Goal: Task Accomplishment & Management: Complete application form

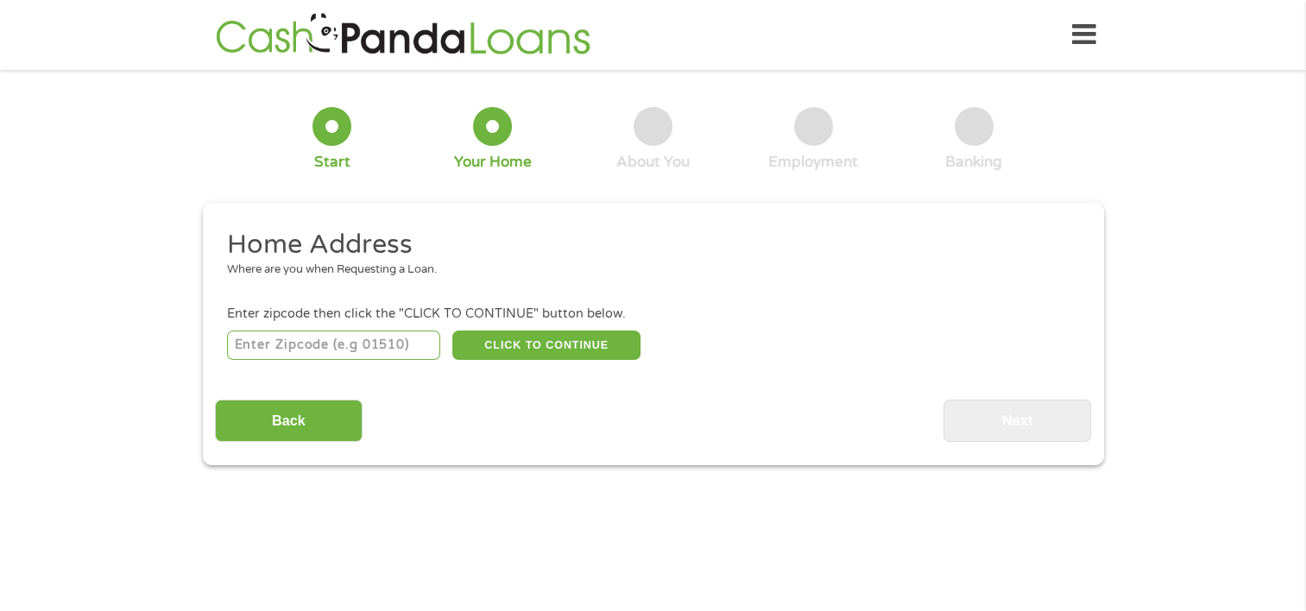
click at [338, 343] on input "number" at bounding box center [333, 344] width 213 height 29
click at [318, 346] on input "number" at bounding box center [333, 344] width 213 height 29
type input "33183"
click at [481, 342] on button "CLICK TO CONTINUE" at bounding box center [546, 344] width 188 height 29
type input "33183"
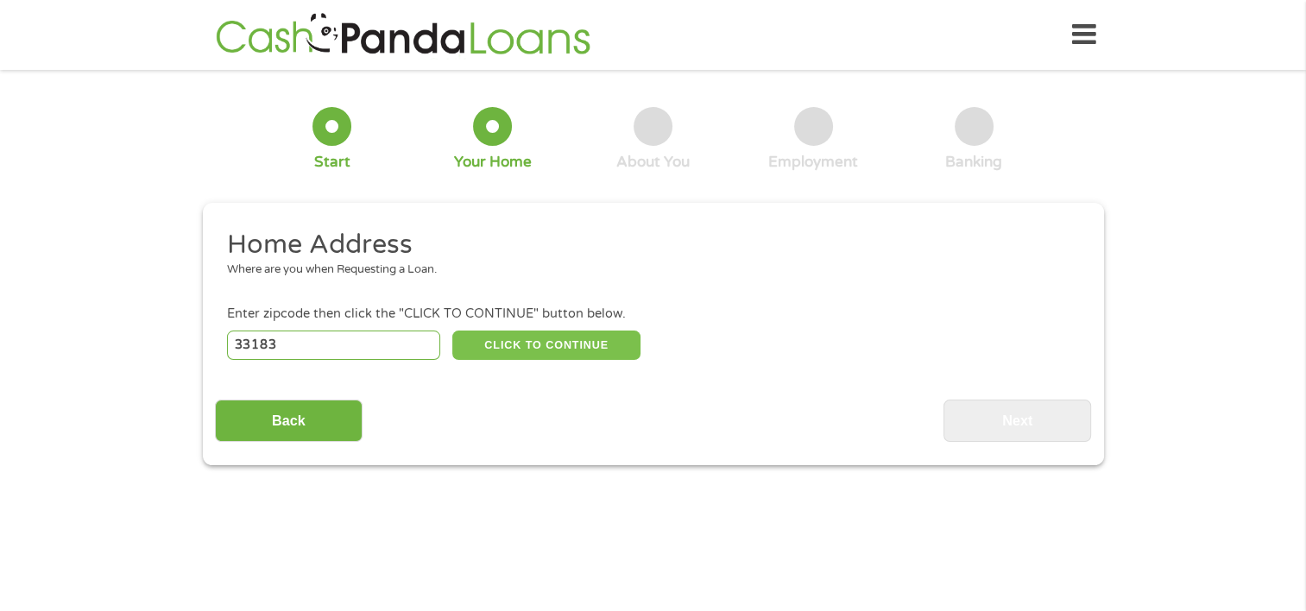
type input "[GEOGRAPHIC_DATA]"
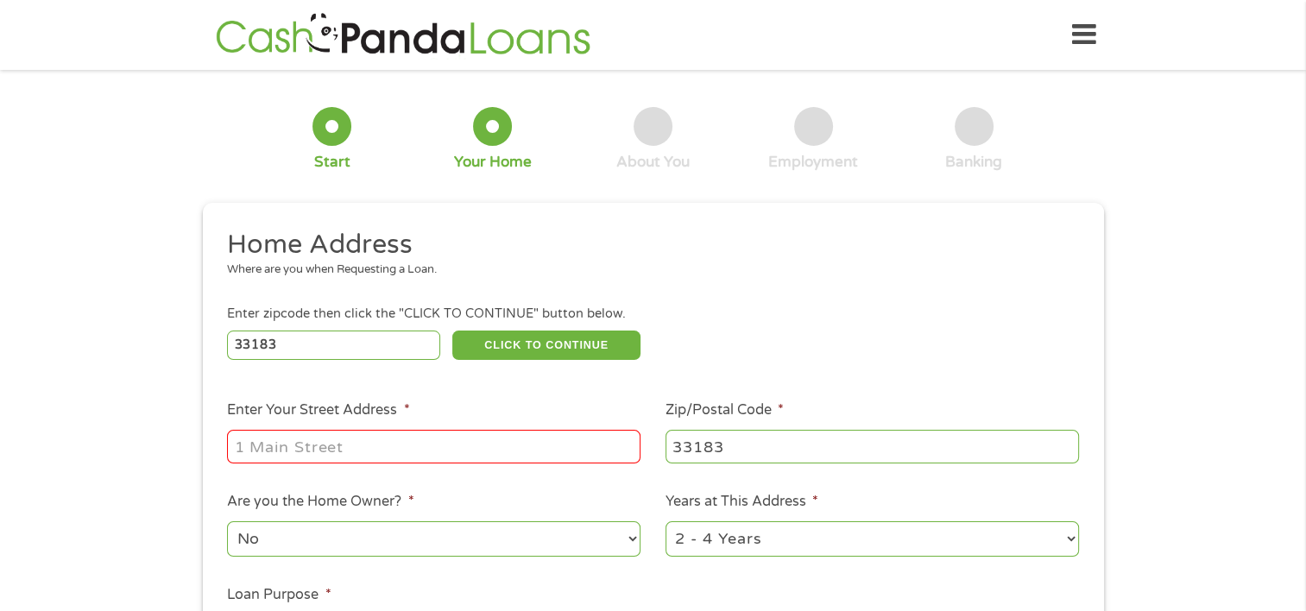
click at [416, 433] on input "Enter Your Street Address *" at bounding box center [433, 446] width 413 height 33
type input "[STREET_ADDRESS]"
click at [415, 499] on li "Are you the Home Owner? * No Yes" at bounding box center [434, 525] width 438 height 68
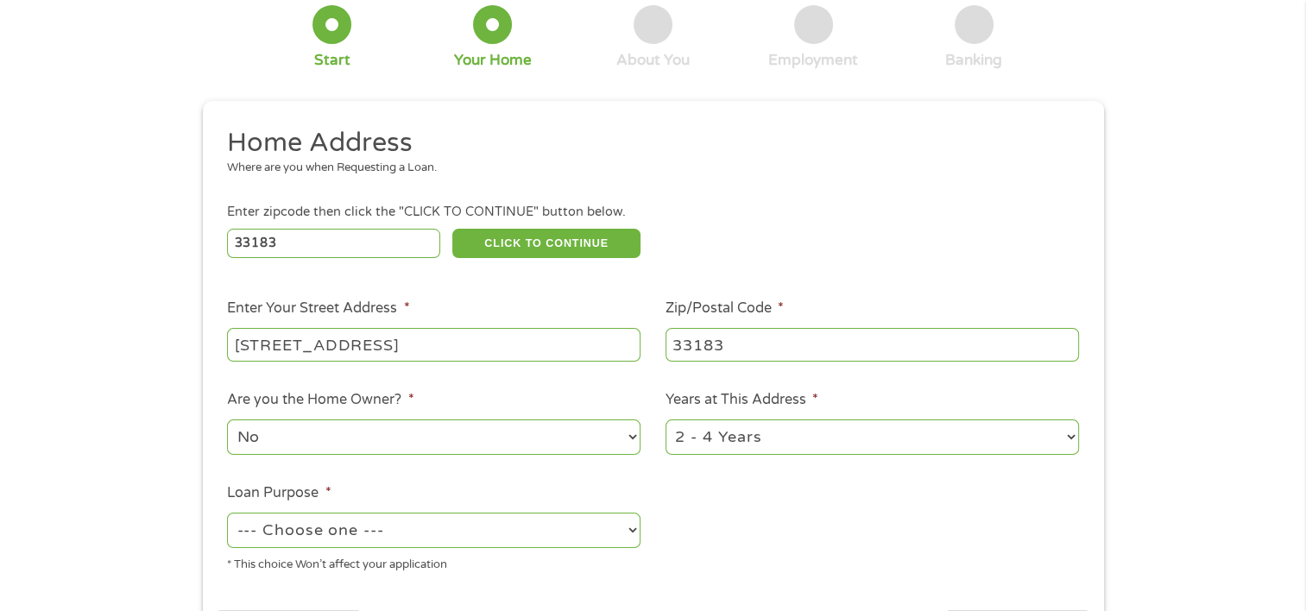
scroll to position [104, 0]
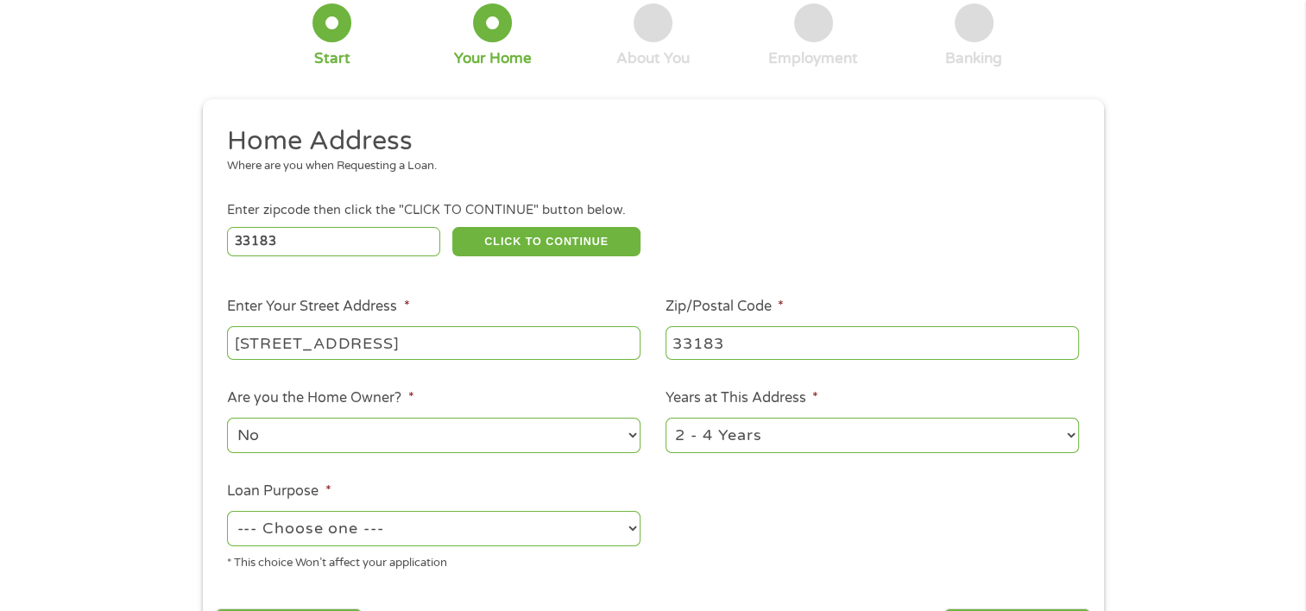
click at [825, 438] on select "1 Year or less 1 - 2 Years 2 - 4 Years Over 4 Years" at bounding box center [871, 435] width 413 height 35
select select "60months"
click at [665, 419] on select "1 Year or less 1 - 2 Years 2 - 4 Years Over 4 Years" at bounding box center [871, 435] width 413 height 35
click at [466, 546] on select "--- Choose one --- Pay Bills Debt Consolidation Home Improvement Major Purchase…" at bounding box center [433, 528] width 413 height 35
click at [227, 513] on select "--- Choose one --- Pay Bills Debt Consolidation Home Improvement Major Purchase…" at bounding box center [433, 528] width 413 height 35
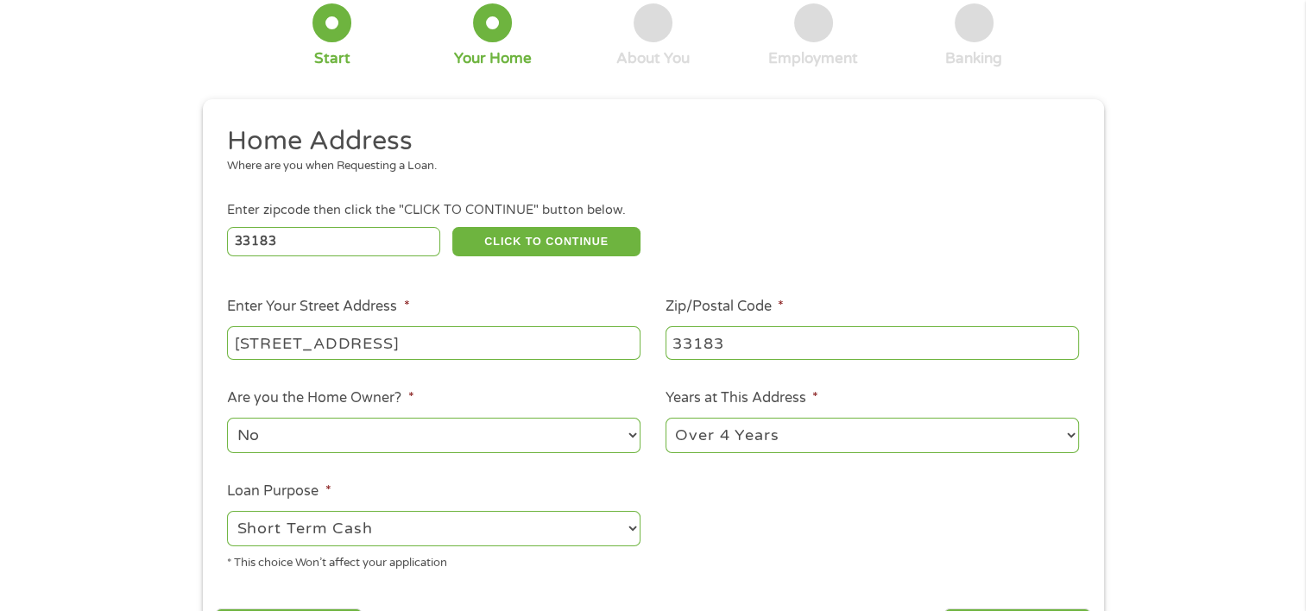
click at [245, 494] on label "Loan Purpose *" at bounding box center [279, 491] width 104 height 18
click at [245, 511] on select "--- Choose one --- Pay Bills Debt Consolidation Home Improvement Major Purchase…" at bounding box center [433, 528] width 413 height 35
select select "shorttermcash"
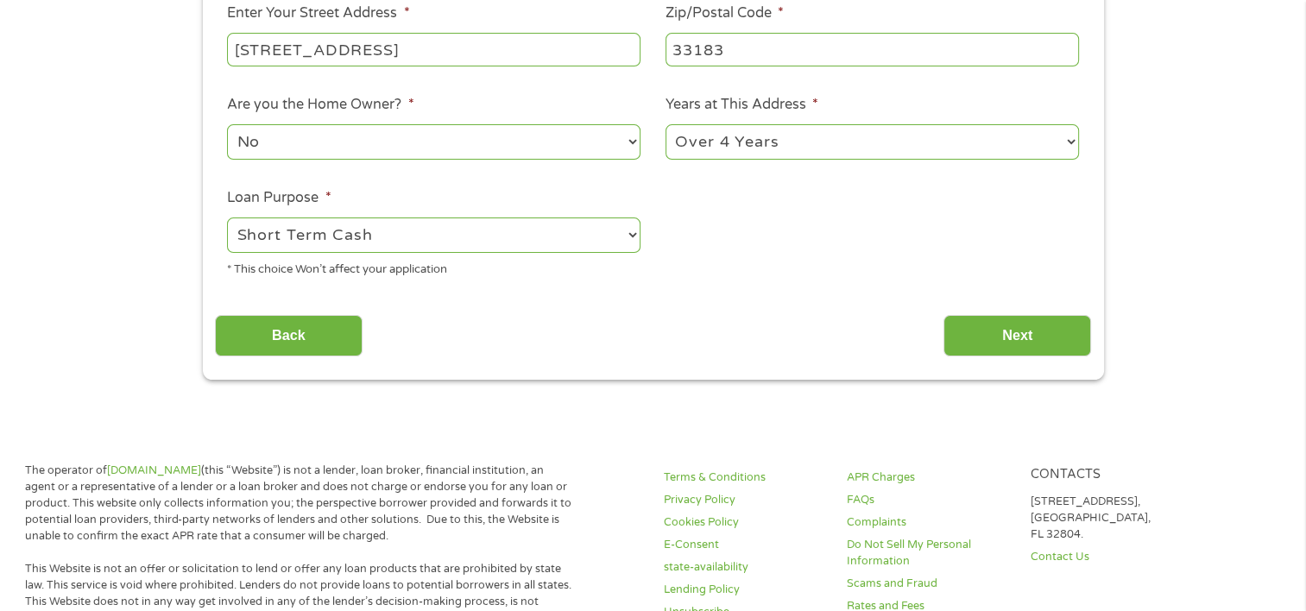
scroll to position [418, 0]
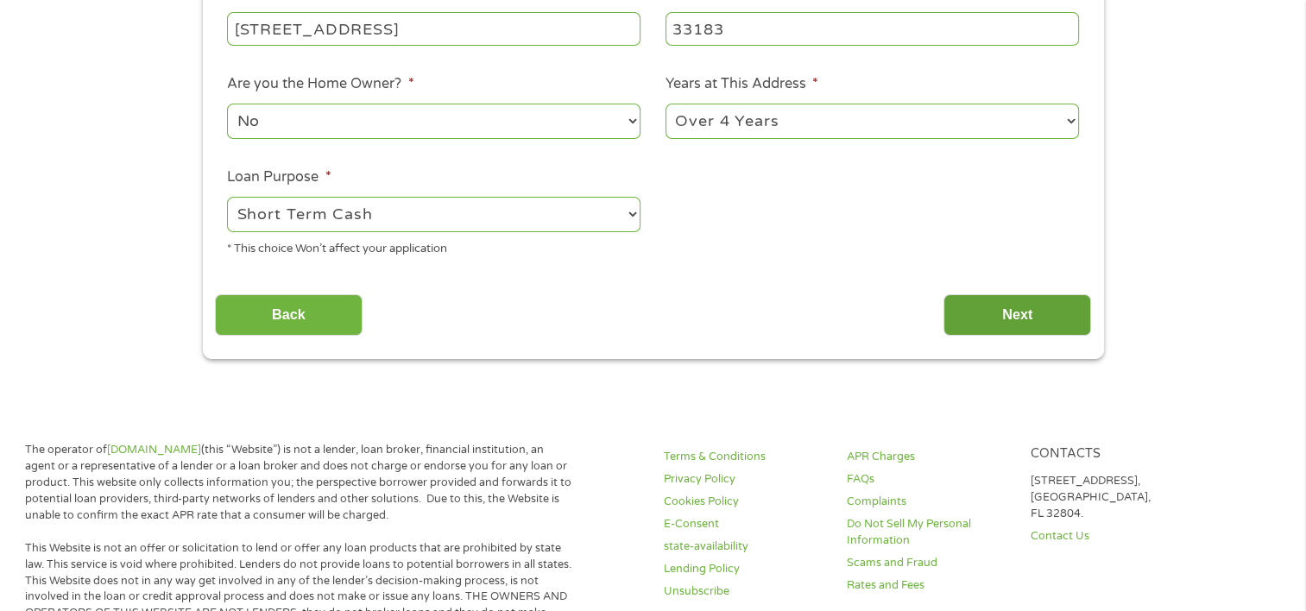
click at [1042, 322] on input "Next" at bounding box center [1017, 315] width 148 height 42
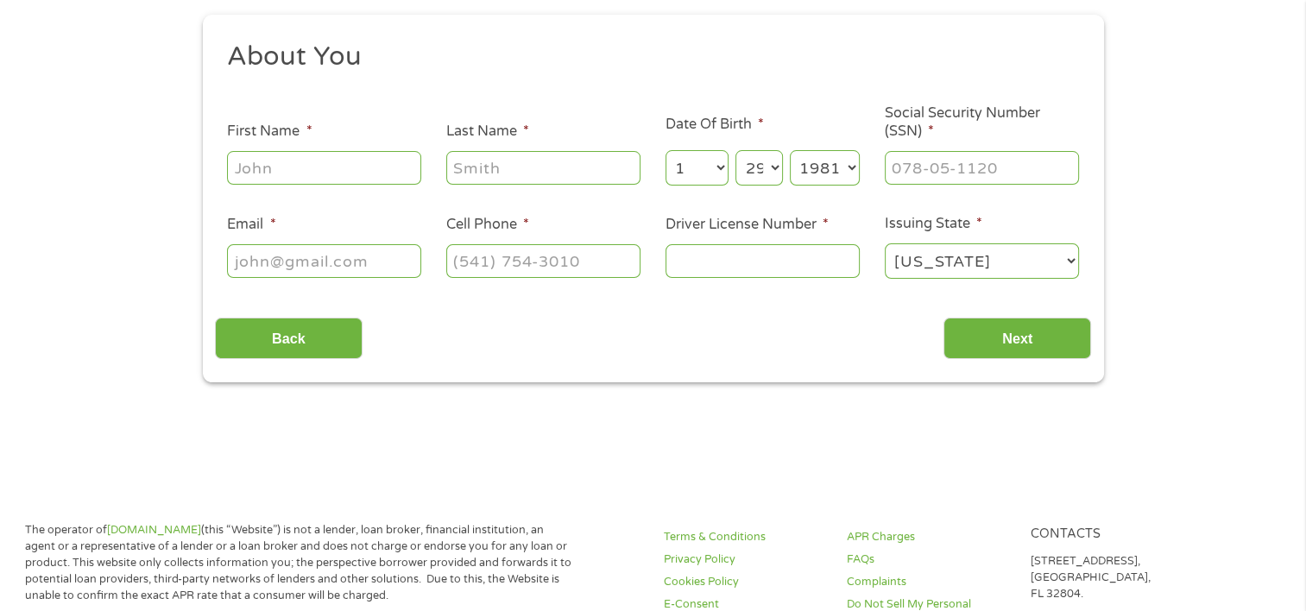
scroll to position [0, 0]
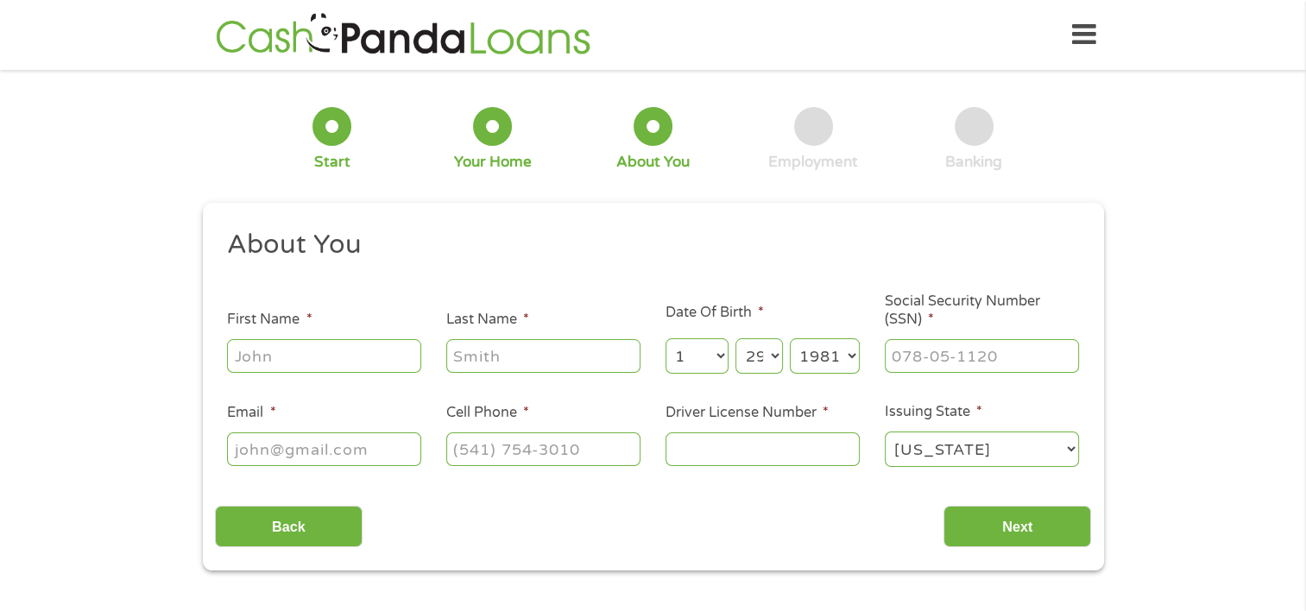
click at [311, 359] on input "First Name *" at bounding box center [324, 355] width 194 height 33
type input "niza"
type input "[PERSON_NAME]"
type input "[EMAIL_ADDRESS][DOMAIN_NAME]"
type input "[PHONE_NUMBER]"
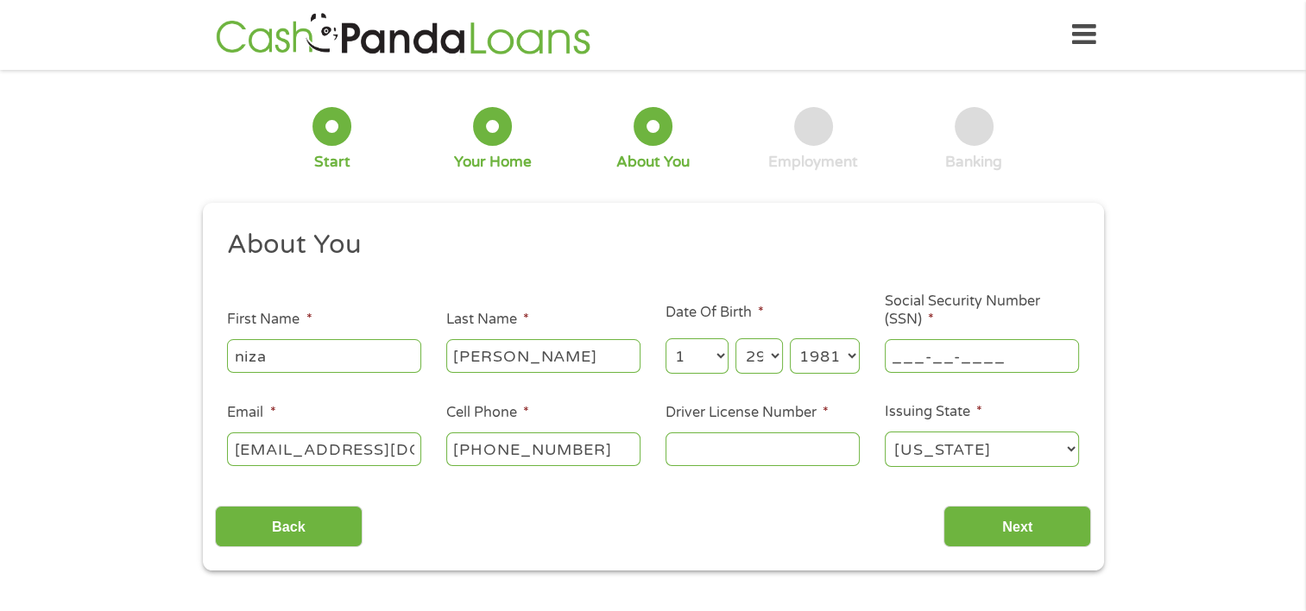
click at [932, 349] on input "___-__-____" at bounding box center [981, 355] width 194 height 33
type input "770-94-9413"
click at [712, 459] on input "Driver License Number *" at bounding box center [762, 448] width 194 height 33
type input "r"
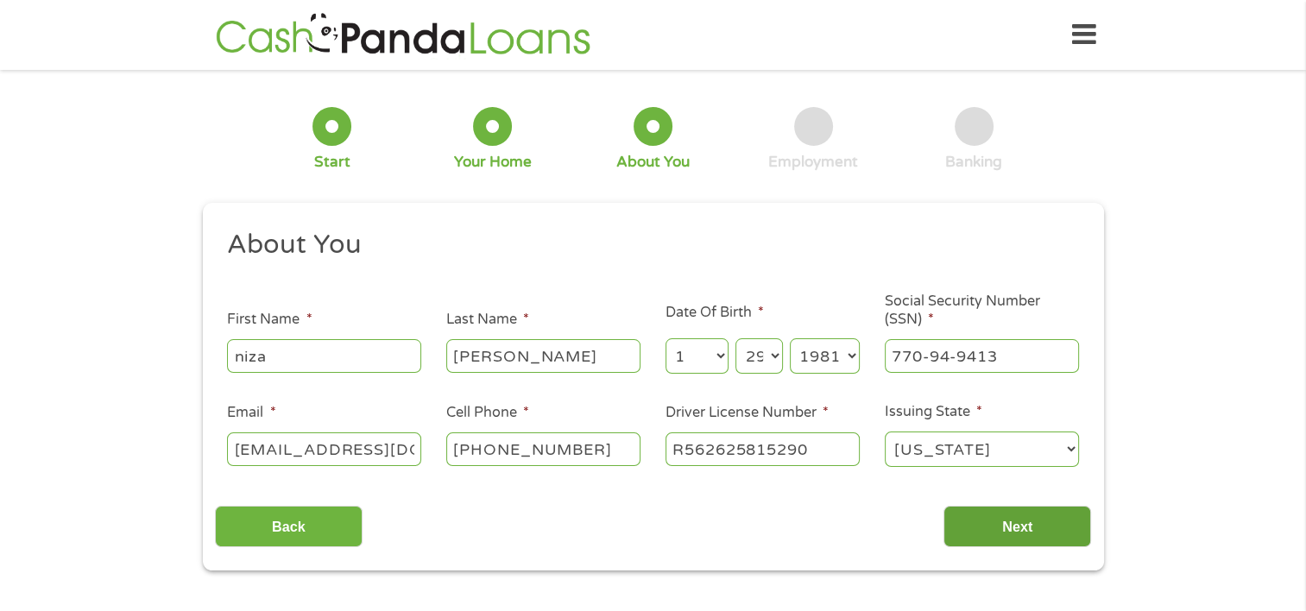
type input "R562625815290"
click at [982, 531] on input "Next" at bounding box center [1017, 527] width 148 height 42
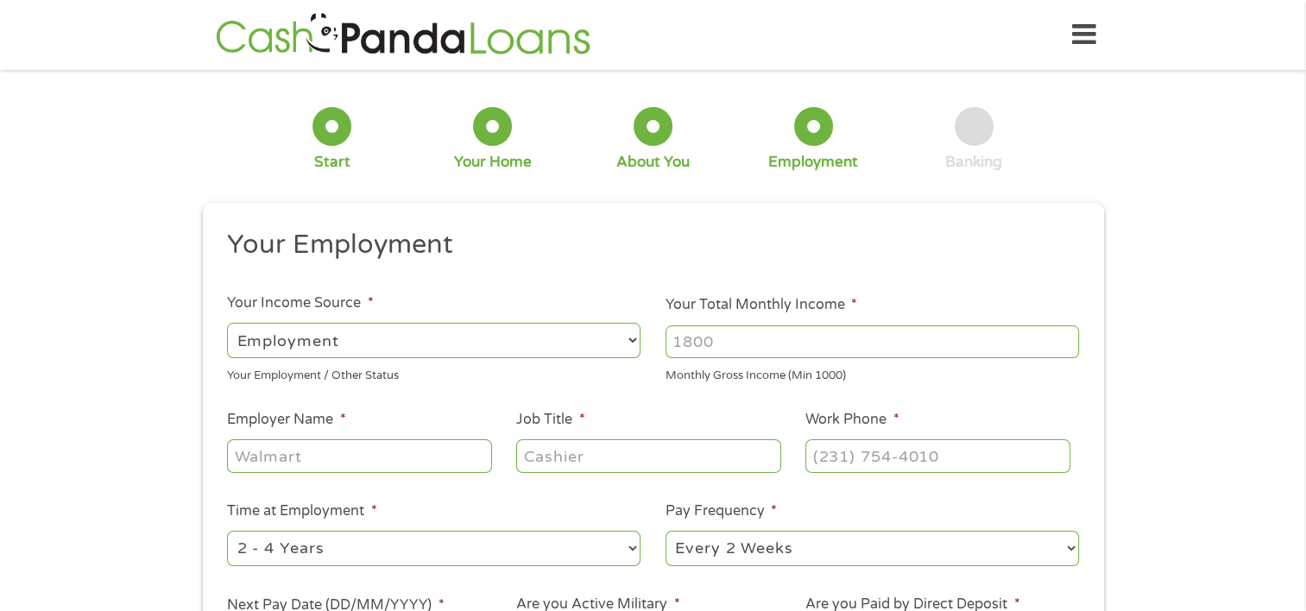
scroll to position [7, 7]
click at [746, 351] on input "Your Total Monthly Income *" at bounding box center [871, 341] width 413 height 33
type input "3"
type input "2700"
click at [292, 467] on input "Employer Name *" at bounding box center [359, 455] width 264 height 33
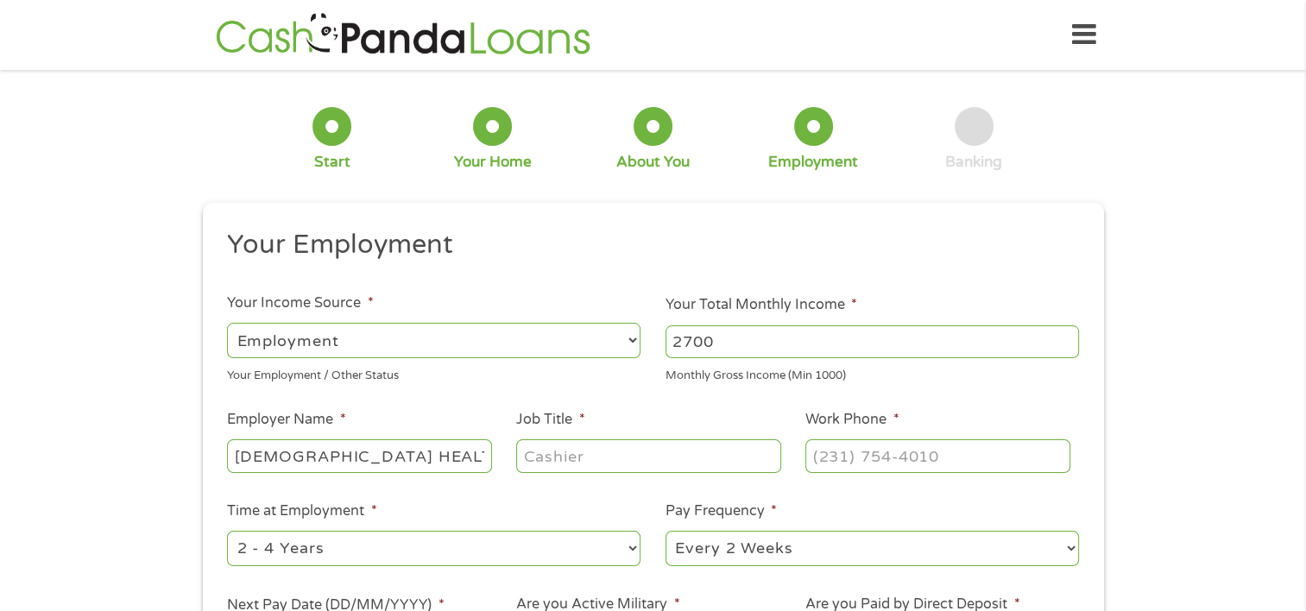
type input "[DEMOGRAPHIC_DATA] HEALTH SYSTEM"
click at [695, 457] on input "Job Title *" at bounding box center [648, 455] width 264 height 33
click at [764, 345] on input "2700" at bounding box center [871, 341] width 413 height 33
drag, startPoint x: 778, startPoint y: 346, endPoint x: 653, endPoint y: 349, distance: 125.2
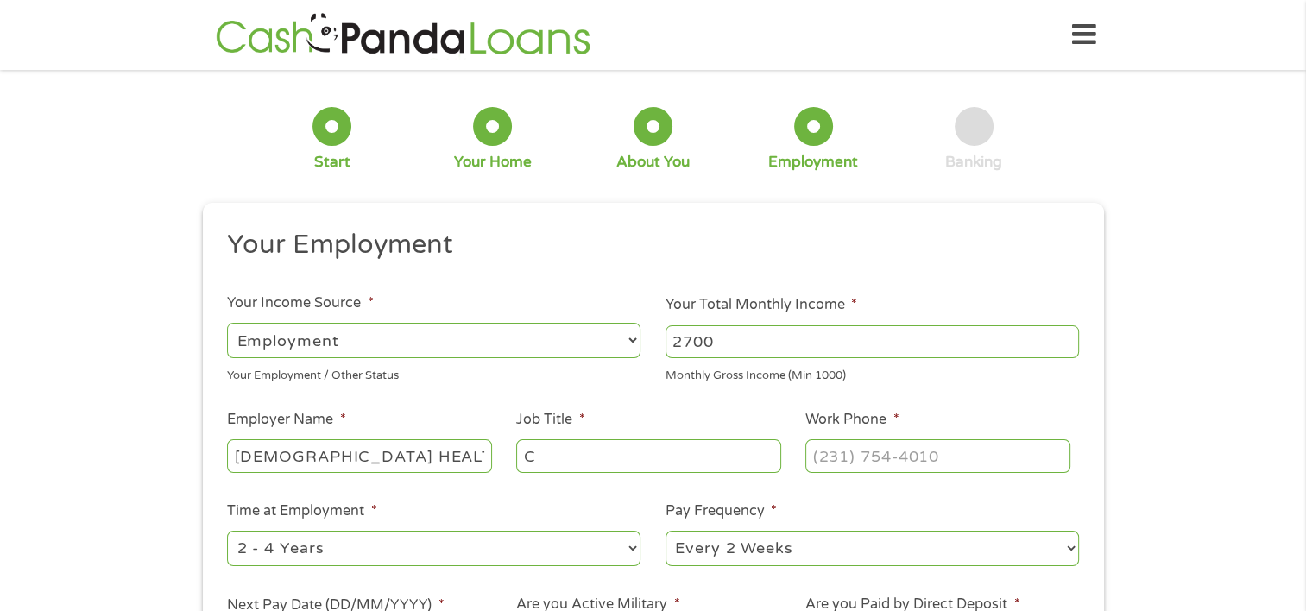
click at [653, 349] on li "Your Total Monthly Income * 2700 Monthly Gross Income (Min 1000)" at bounding box center [872, 339] width 438 height 90
click at [579, 454] on input "C" at bounding box center [648, 455] width 264 height 33
type input "SURVIVORSHIP SPECIALIST"
click at [350, 559] on select "--- Choose one --- 1 Year or less 1 - 2 Years 2 - 4 Years Over 4 Years" at bounding box center [433, 548] width 413 height 35
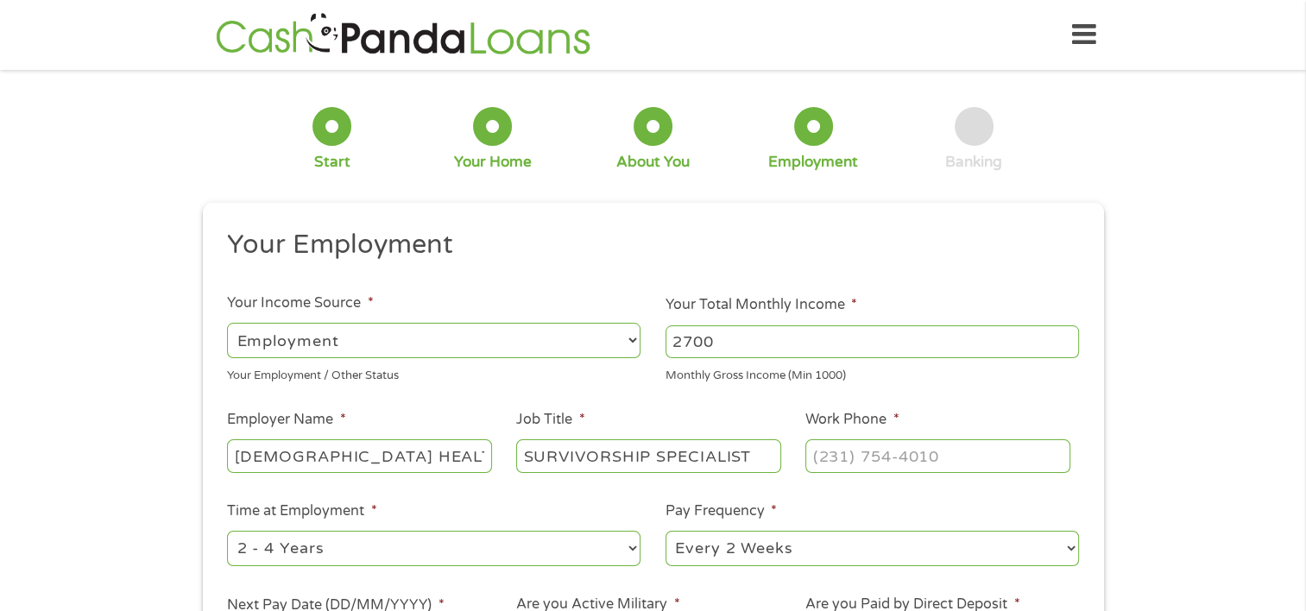
select select "24months"
click at [227, 532] on select "--- Choose one --- 1 Year or less 1 - 2 Years 2 - 4 Years Over 4 Years" at bounding box center [433, 548] width 413 height 35
click at [1095, 503] on div "This field is hidden when viewing the form gclid This field is hidden when view…" at bounding box center [653, 483] width 901 height 560
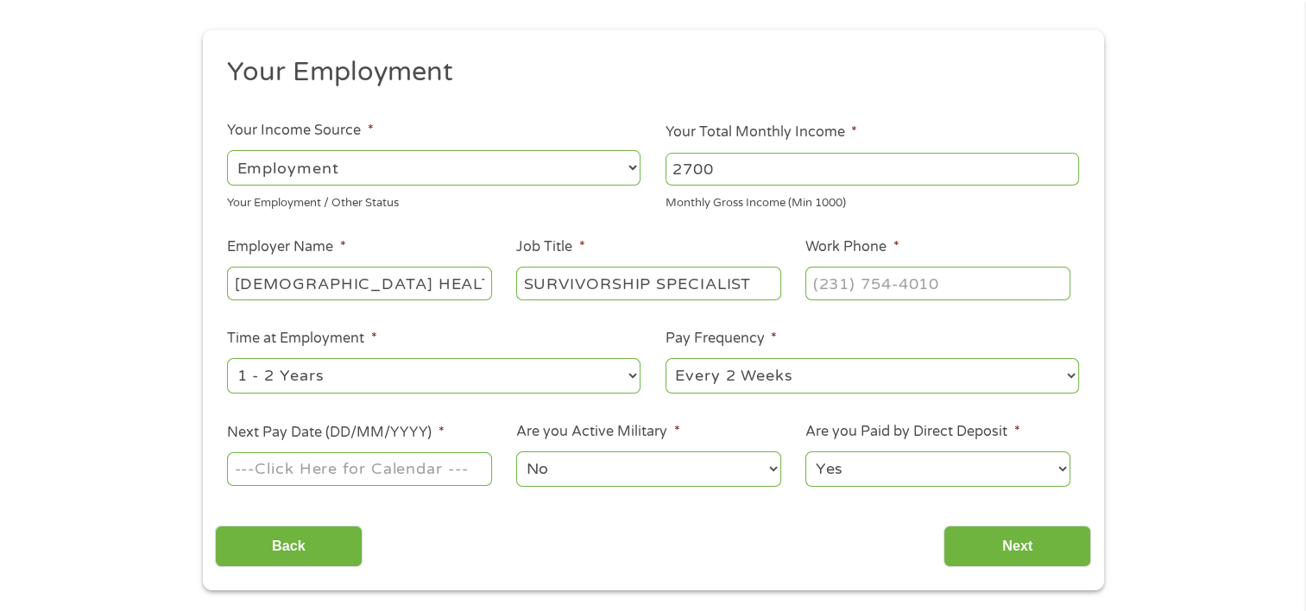
scroll to position [207, 0]
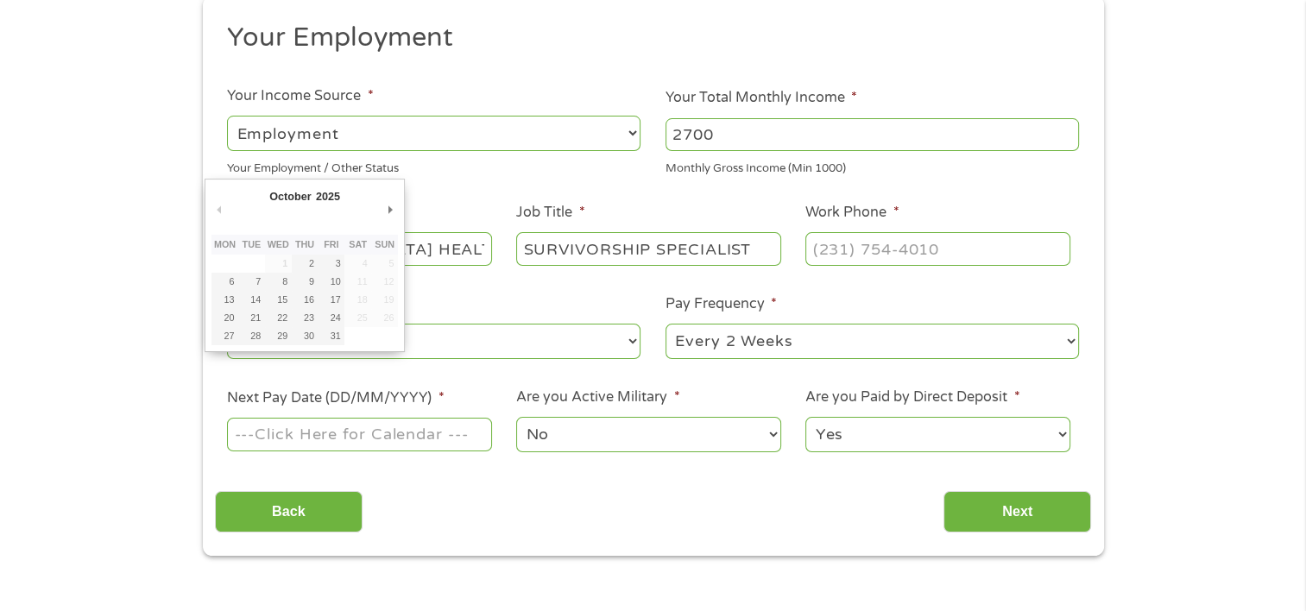
click at [402, 446] on input "Next Pay Date (DD/MM/YYYY) *" at bounding box center [359, 434] width 264 height 33
type input "[DATE]"
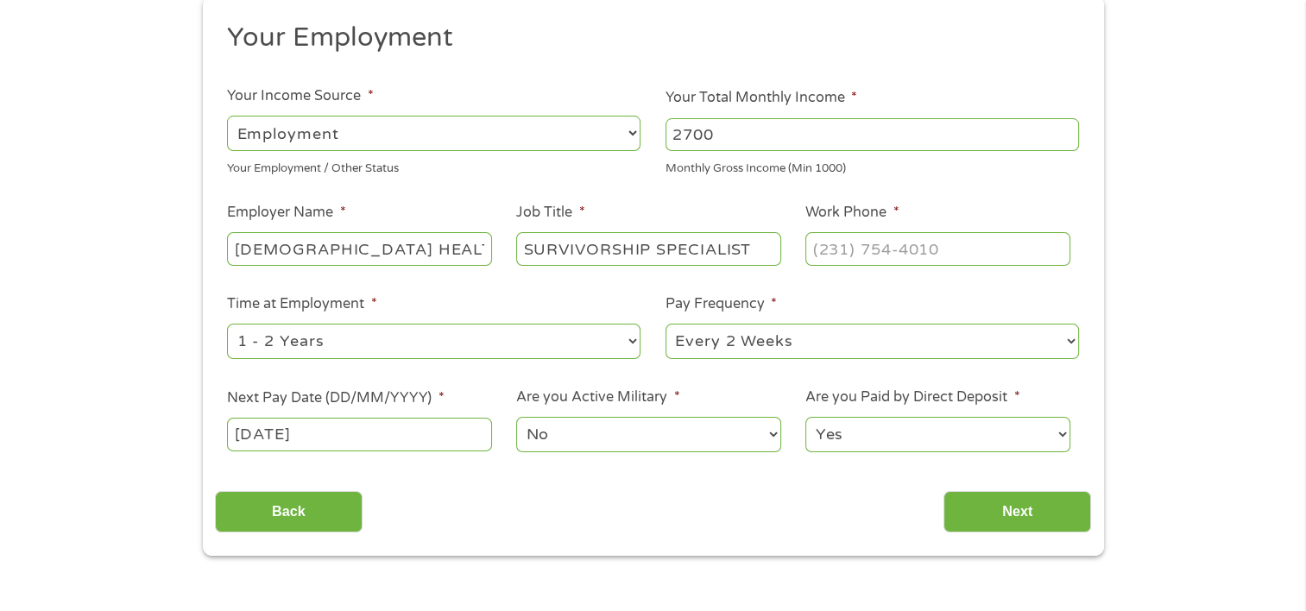
click at [557, 425] on select "No Yes" at bounding box center [648, 434] width 264 height 35
click at [868, 436] on select "Yes No" at bounding box center [937, 434] width 264 height 35
click at [994, 530] on input "Next" at bounding box center [1017, 512] width 148 height 42
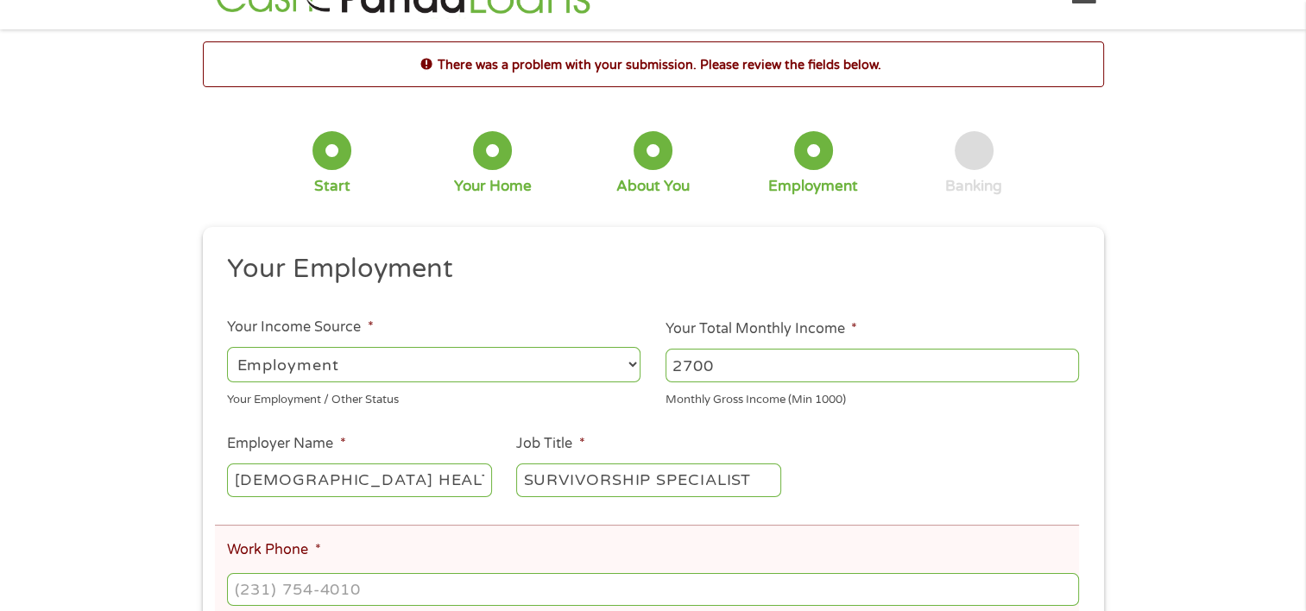
scroll to position [0, 0]
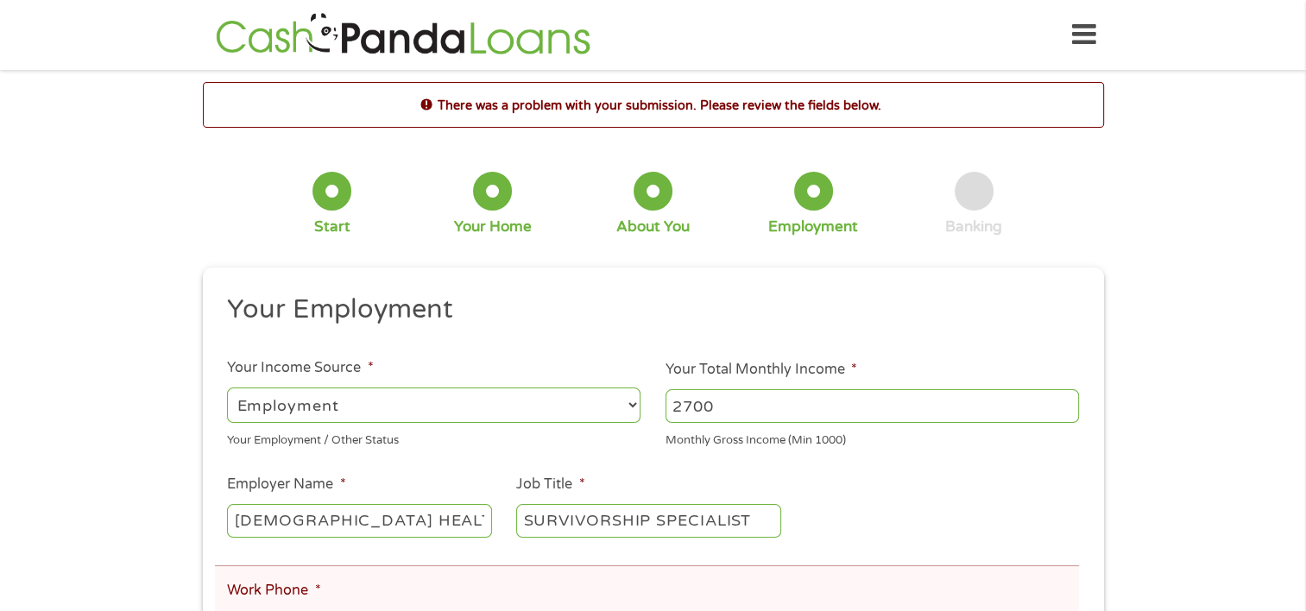
click at [749, 422] on input "2700" at bounding box center [871, 405] width 413 height 33
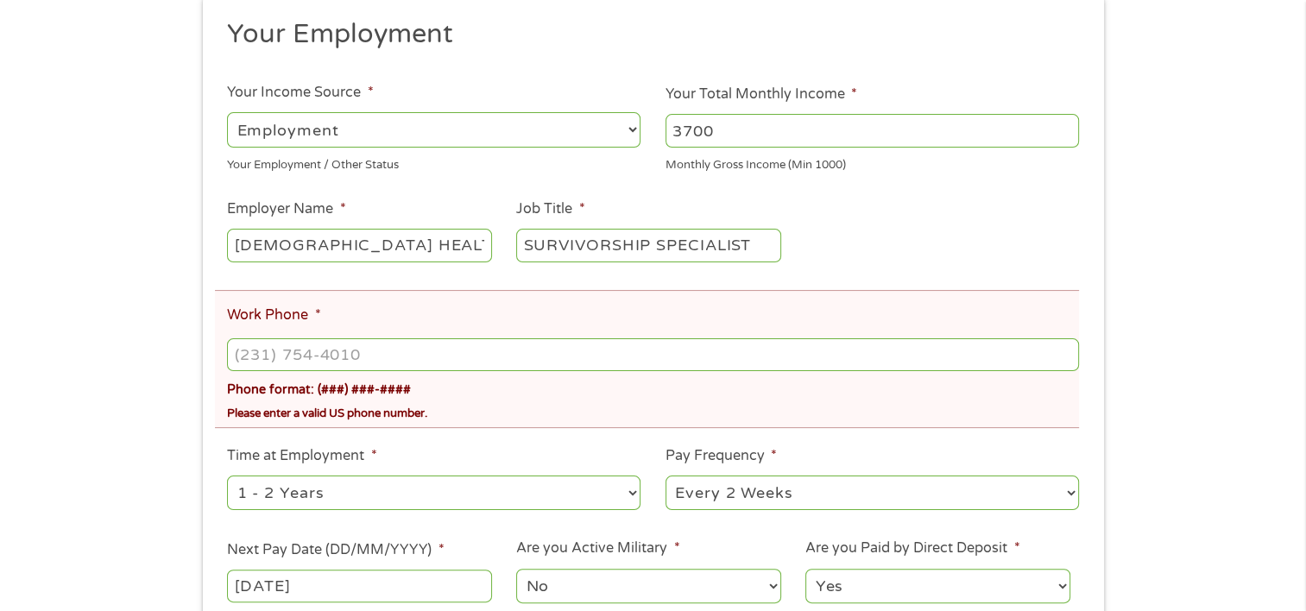
scroll to position [311, 0]
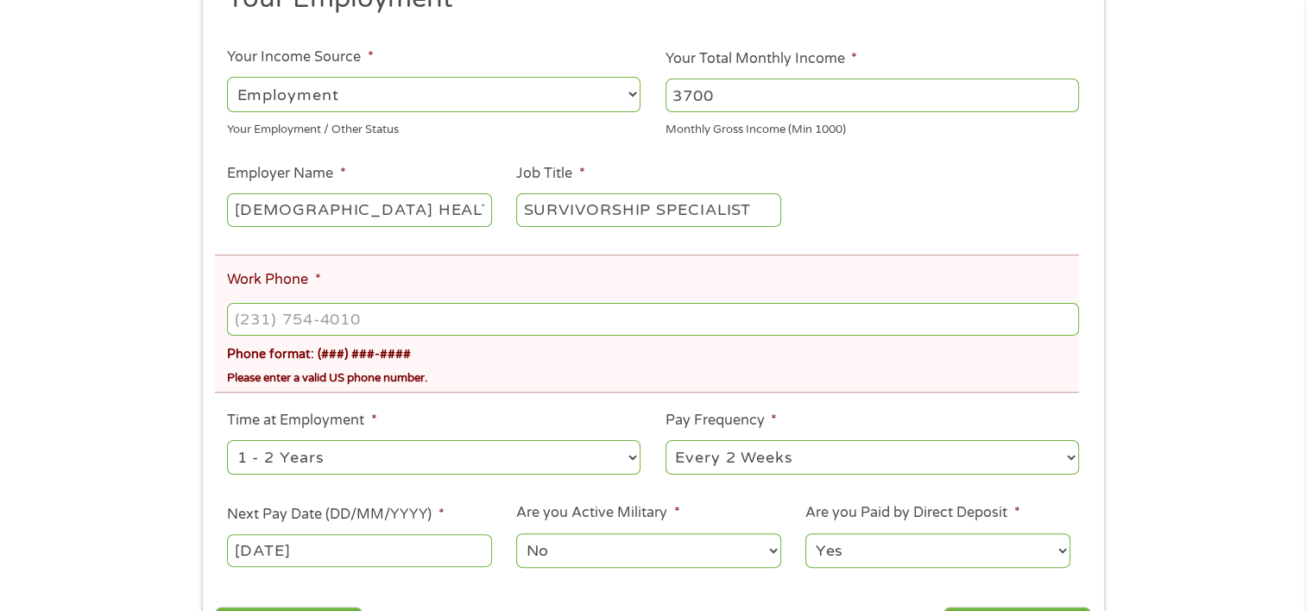
type input "3700"
click at [709, 324] on input "(___) ___-____" at bounding box center [652, 319] width 851 height 33
click at [393, 328] on input "(___) ___-____" at bounding box center [652, 319] width 851 height 33
click at [239, 319] on input "(___) ___-____" at bounding box center [652, 319] width 851 height 33
type input "[PHONE_NUMBER]"
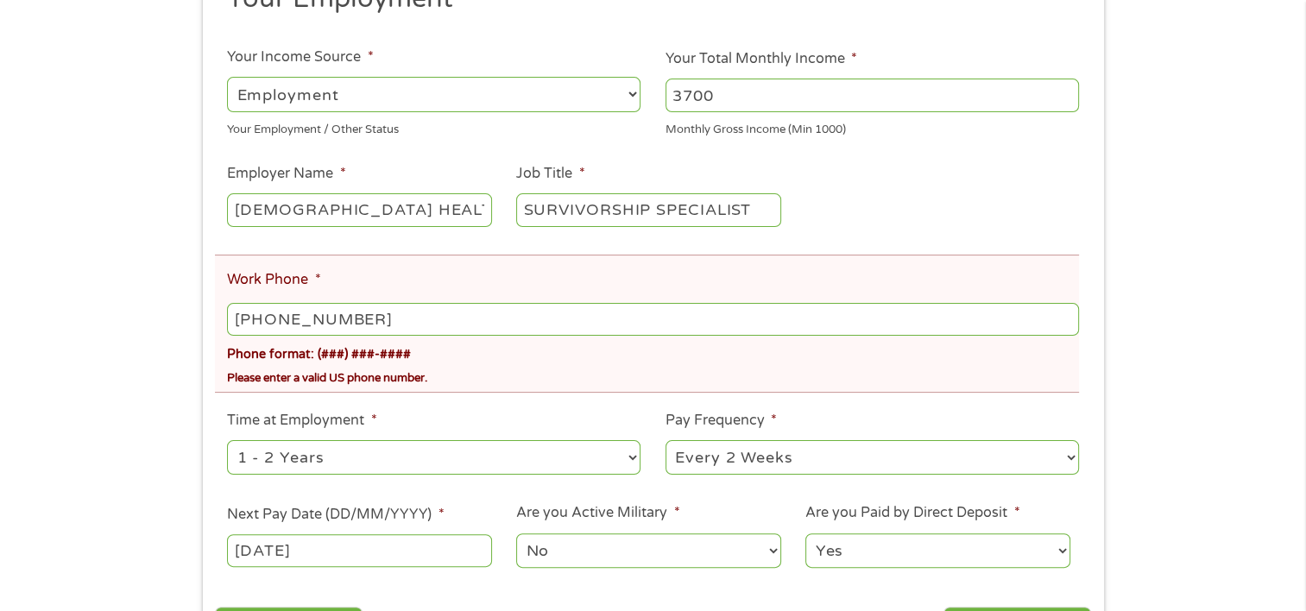
click at [747, 396] on ul "Your Employment Your Income Source * --- Choose one --- Employment [DEMOGRAPHIC…" at bounding box center [653, 283] width 876 height 602
click at [1092, 476] on div "This field is hidden when viewing the form gclid This field is hidden when view…" at bounding box center [653, 314] width 901 height 715
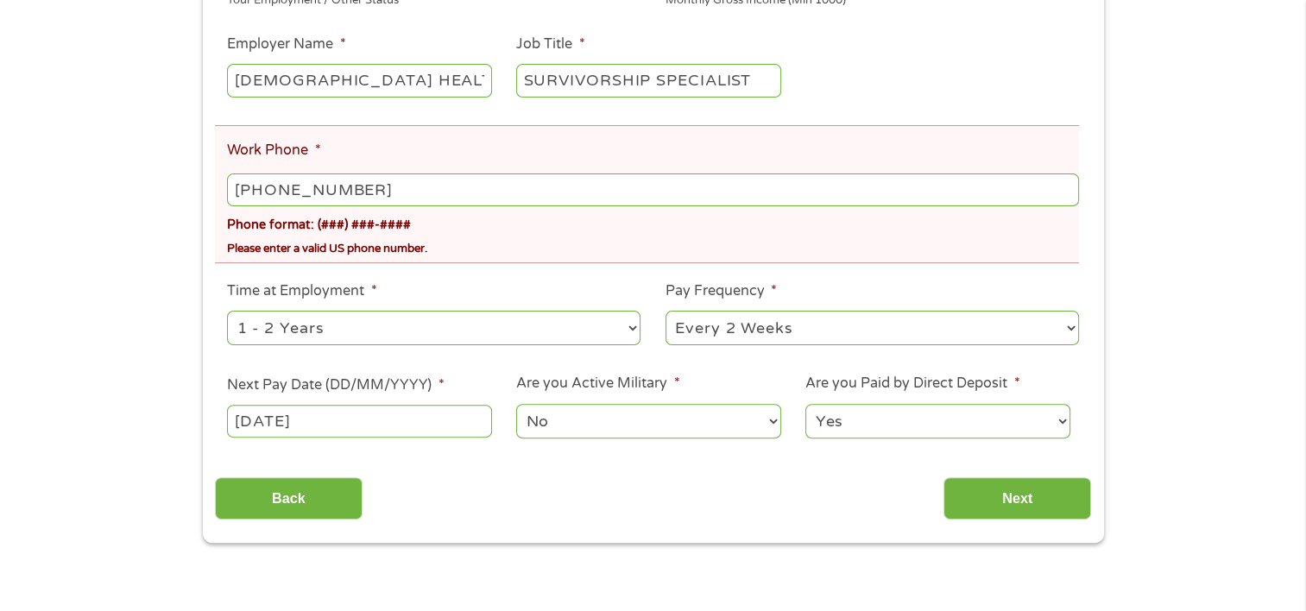
scroll to position [449, 0]
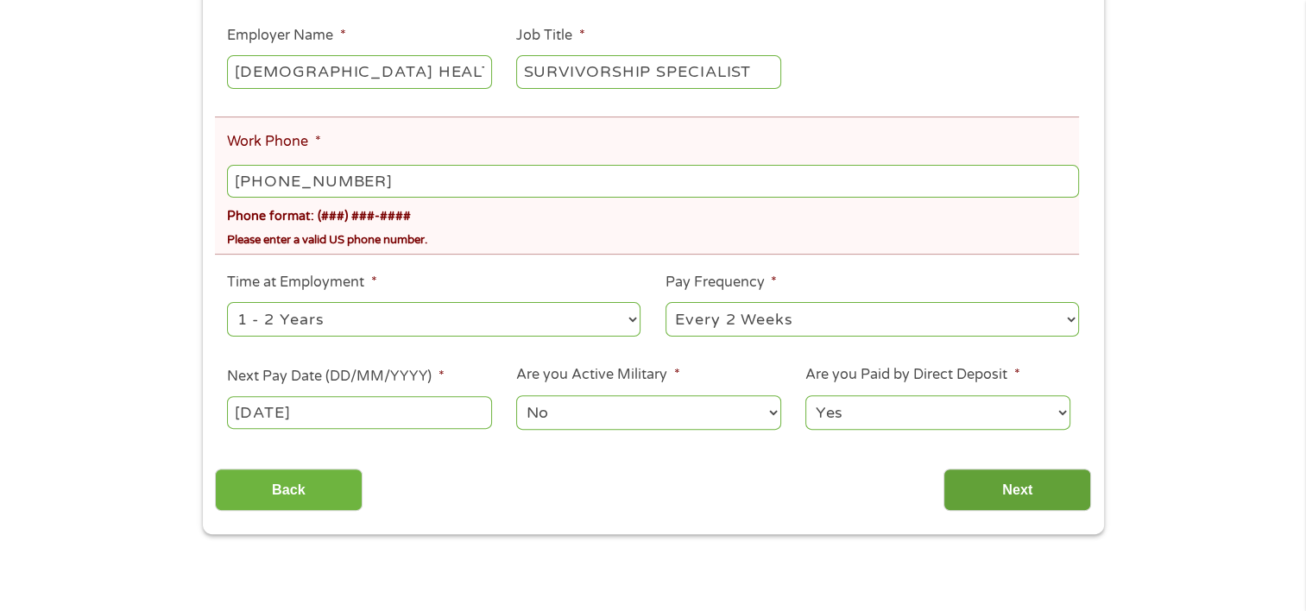
click at [1017, 497] on input "Next" at bounding box center [1017, 490] width 148 height 42
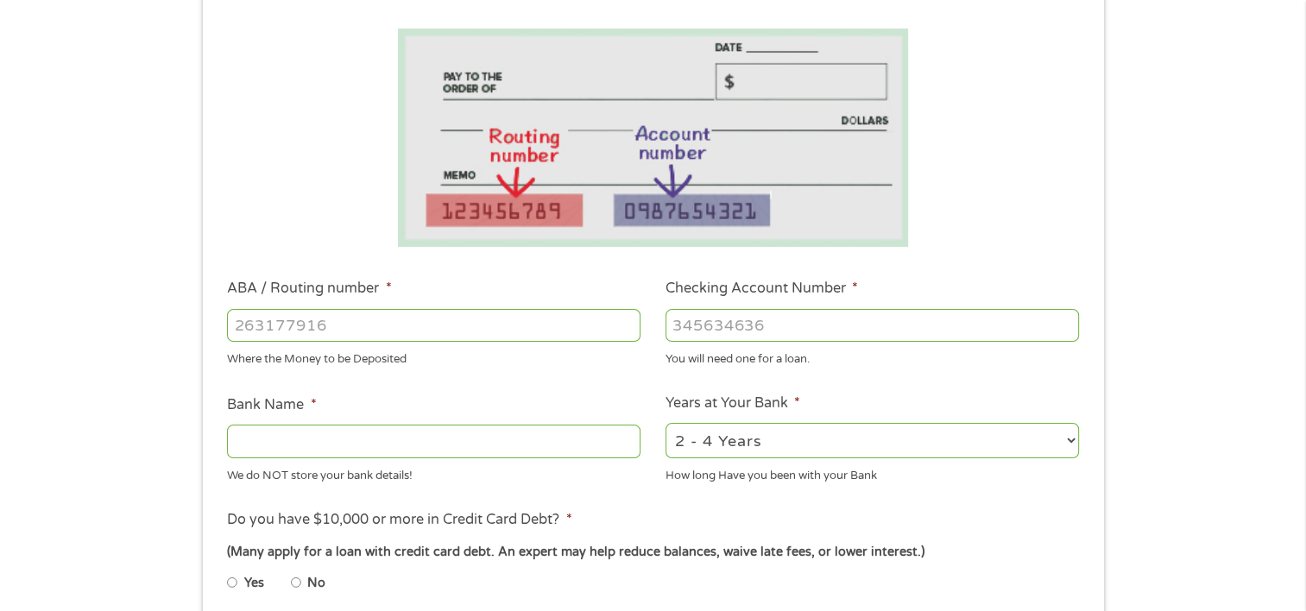
scroll to position [0, 0]
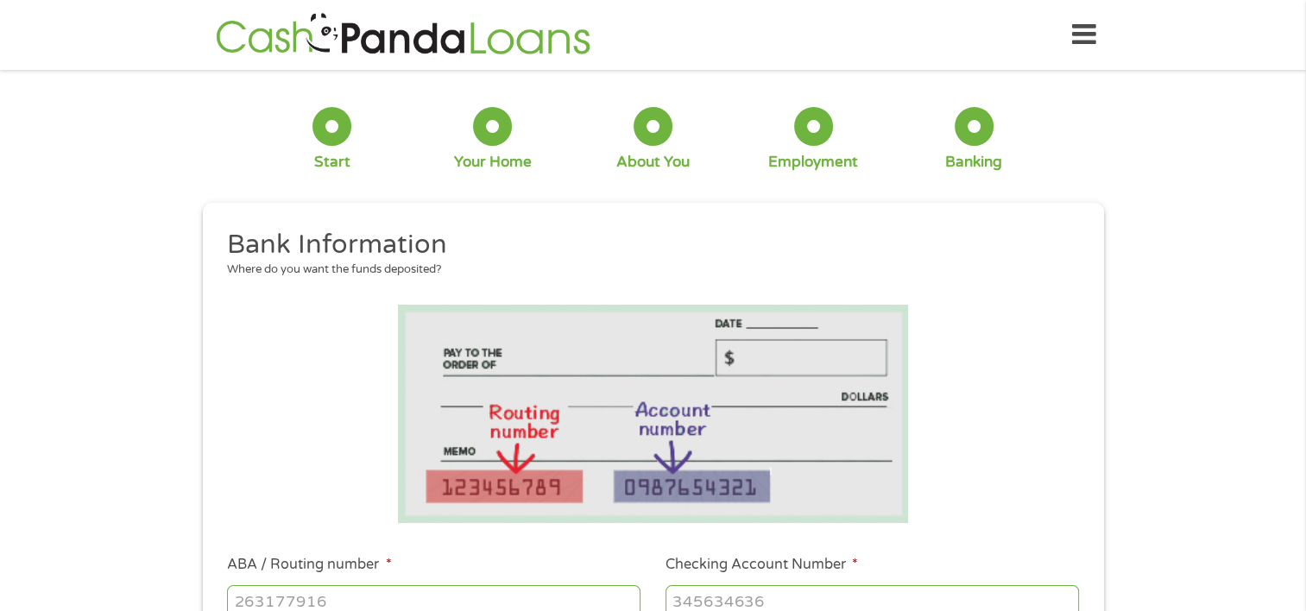
click at [281, 514] on li at bounding box center [653, 414] width 876 height 218
click at [274, 599] on input "ABA / Routing number *" at bounding box center [433, 601] width 413 height 33
type input "267084131"
type input "[PERSON_NAME] [PERSON_NAME] BANK NA"
type input "267084131"
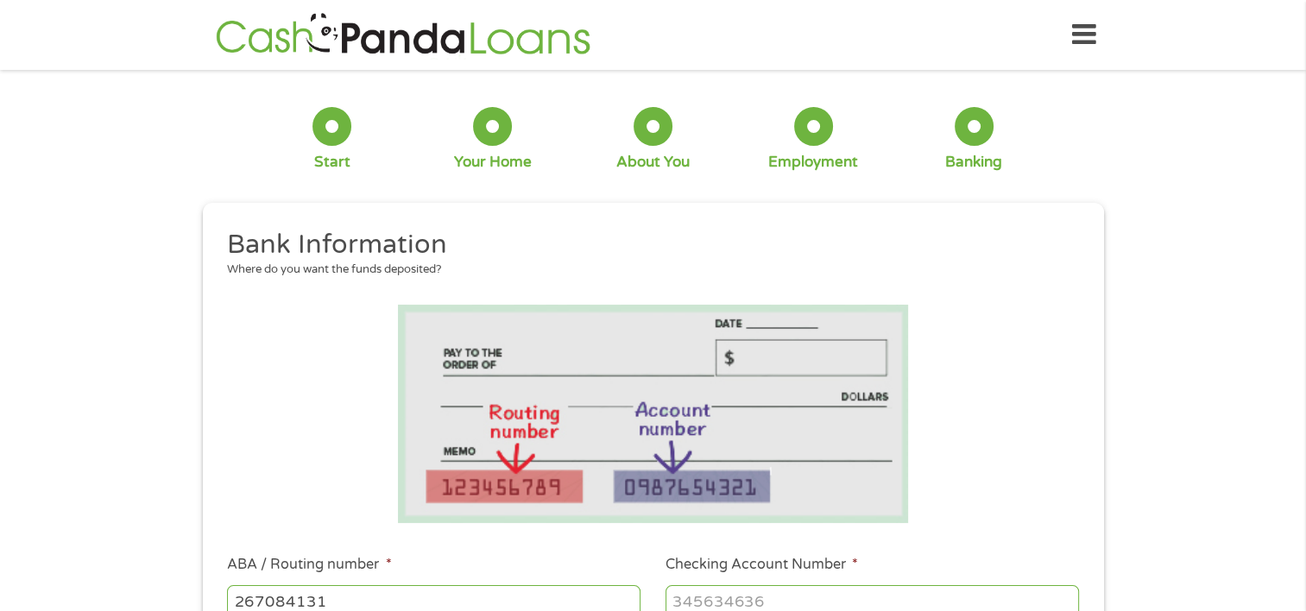
click at [782, 603] on input "Checking Account Number *" at bounding box center [871, 601] width 413 height 33
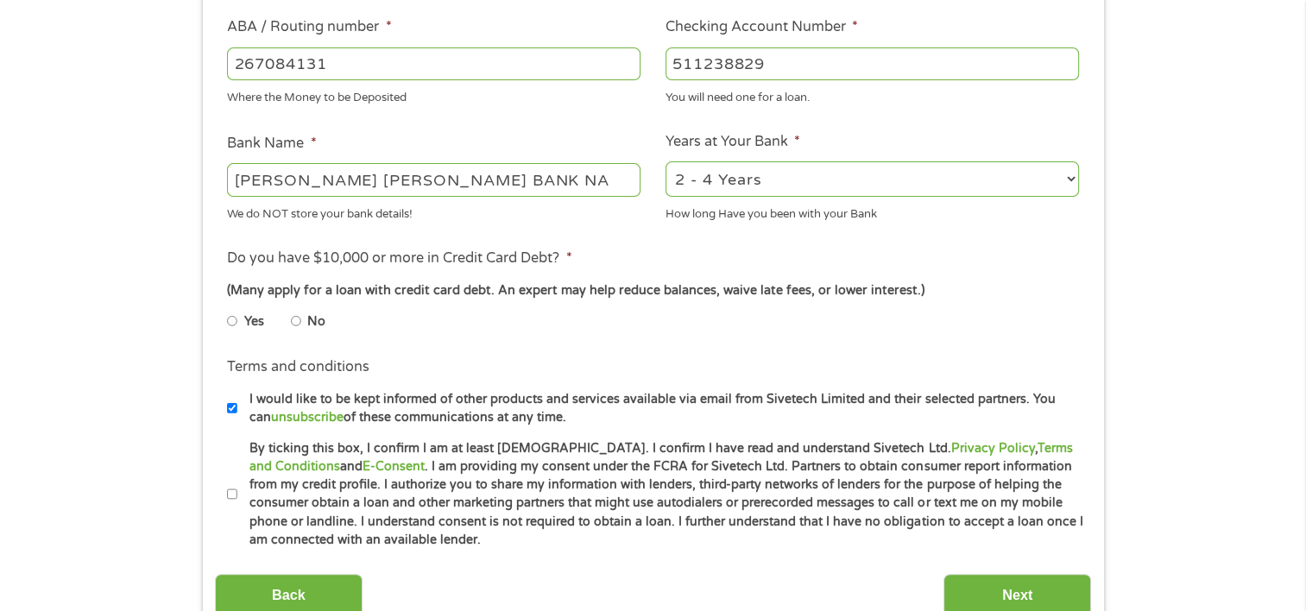
scroll to position [552, 0]
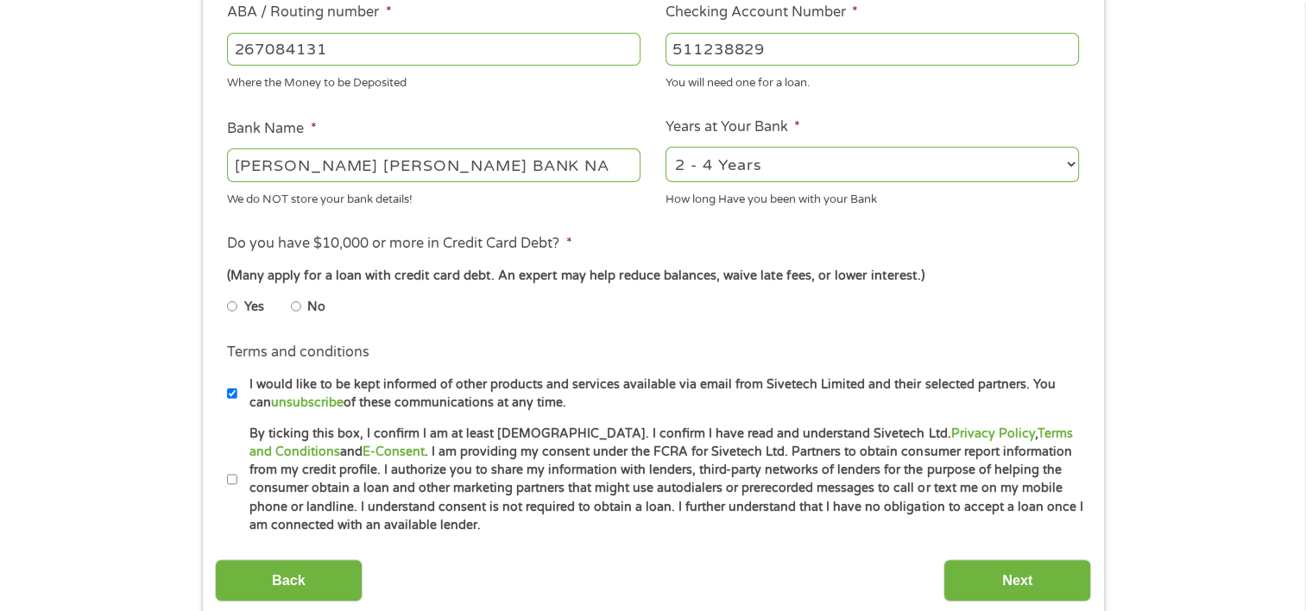
type input "511238829"
click at [898, 162] on select "2 - 4 Years 6 - 12 Months 1 - 2 Years Over 4 Years" at bounding box center [871, 164] width 413 height 35
select select "60months"
click at [665, 148] on select "2 - 4 Years 6 - 12 Months 1 - 2 Years Over 4 Years" at bounding box center [871, 164] width 413 height 35
click at [299, 312] on input "No" at bounding box center [296, 307] width 10 height 28
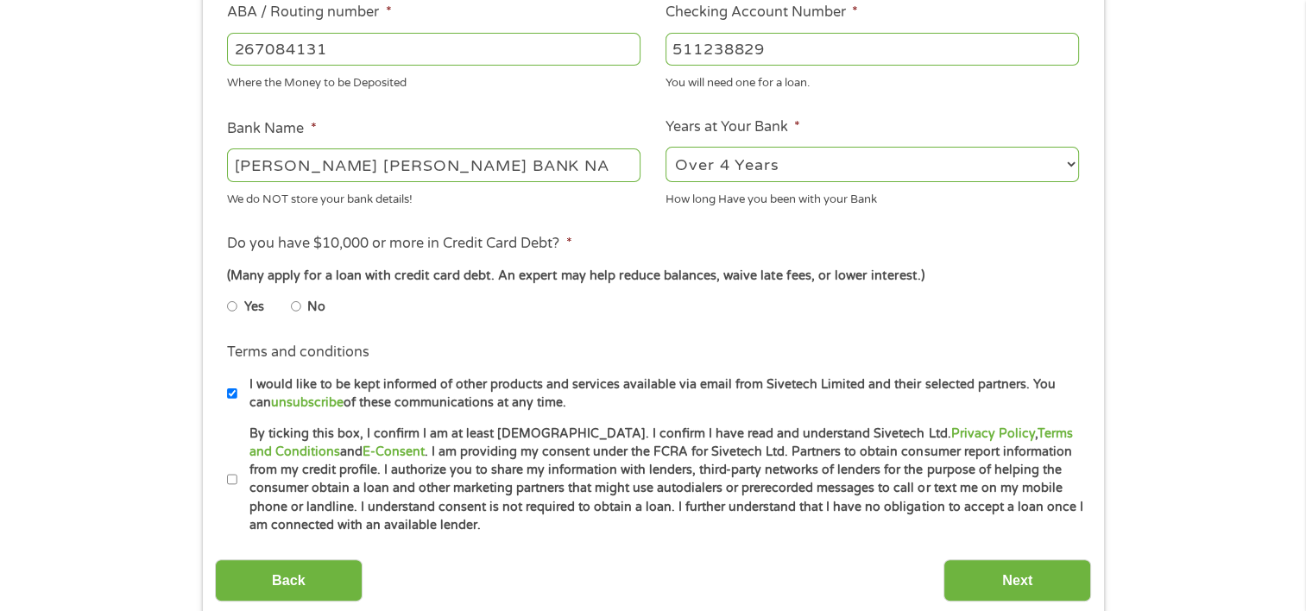
radio input "true"
click at [231, 476] on input "By ticking this box, I confirm I am at least [DEMOGRAPHIC_DATA]. I confirm I ha…" at bounding box center [232, 480] width 10 height 28
checkbox input "true"
click at [1022, 576] on input "Next" at bounding box center [1017, 580] width 148 height 42
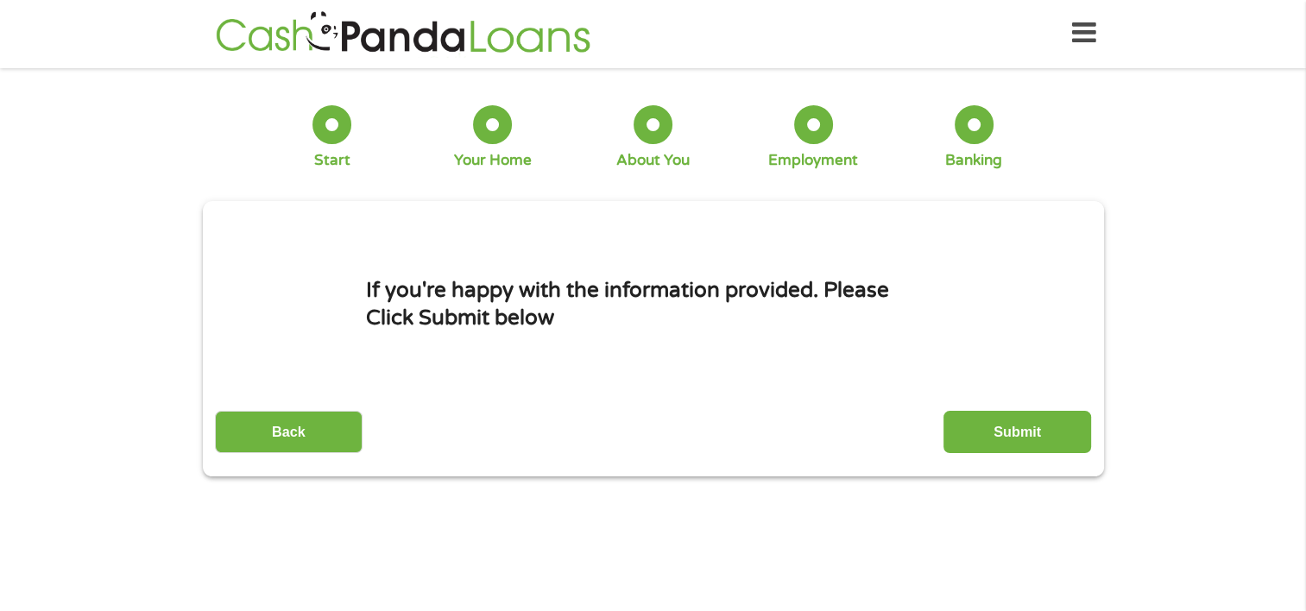
scroll to position [0, 0]
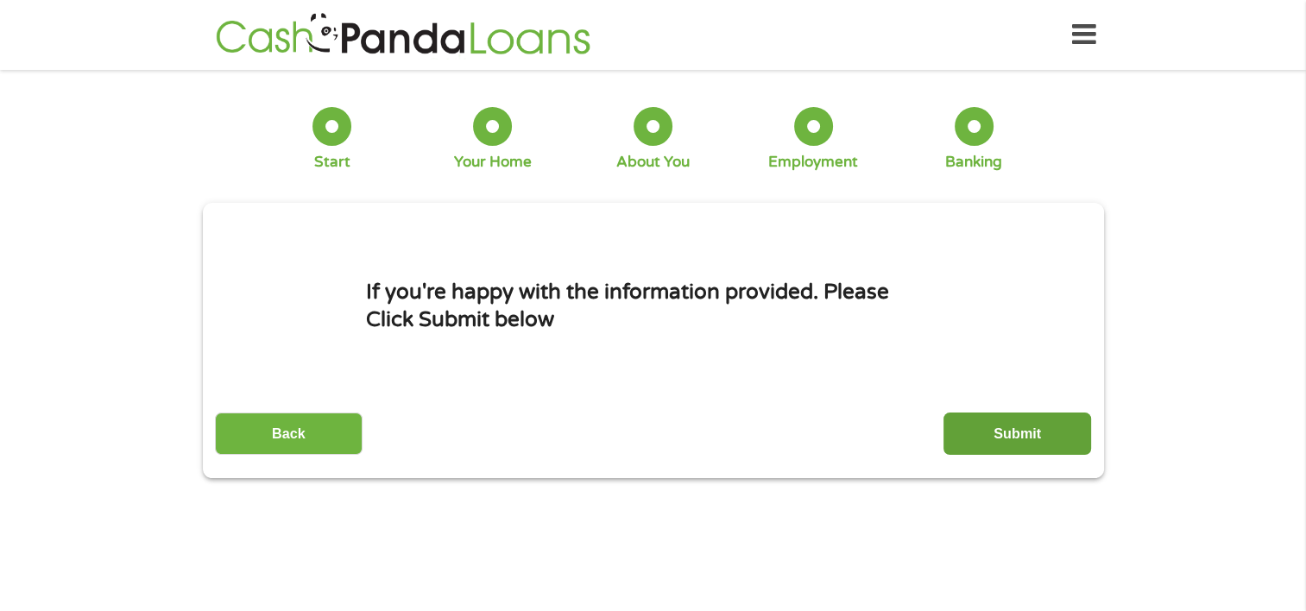
click at [1019, 431] on input "Submit" at bounding box center [1017, 433] width 148 height 42
